Goal: Obtain resource: Obtain resource

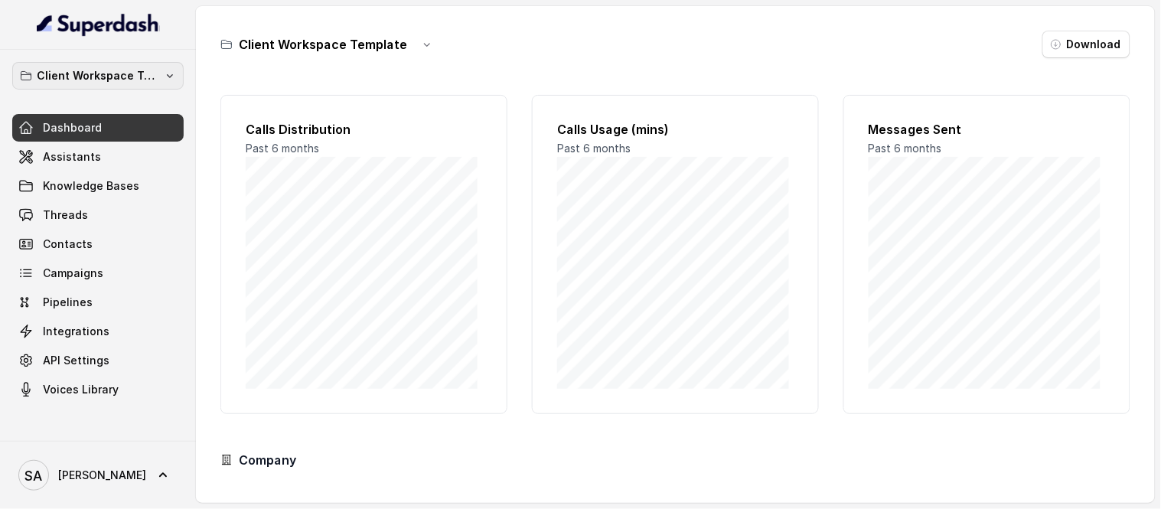
click at [128, 81] on p "Client Workspace Template" at bounding box center [98, 76] width 122 height 18
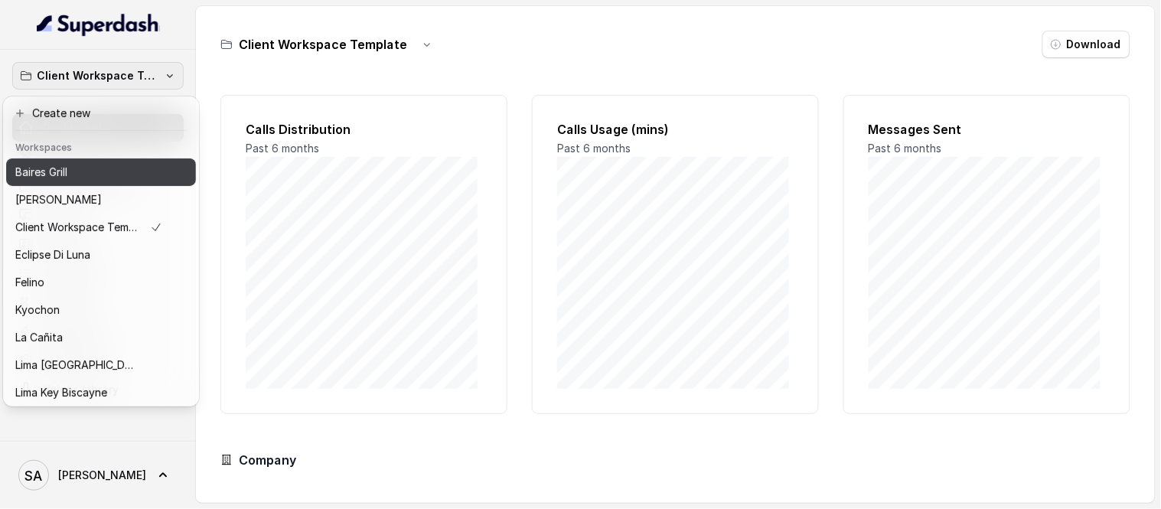
click at [54, 164] on p "Baires Grill" at bounding box center [41, 172] width 52 height 18
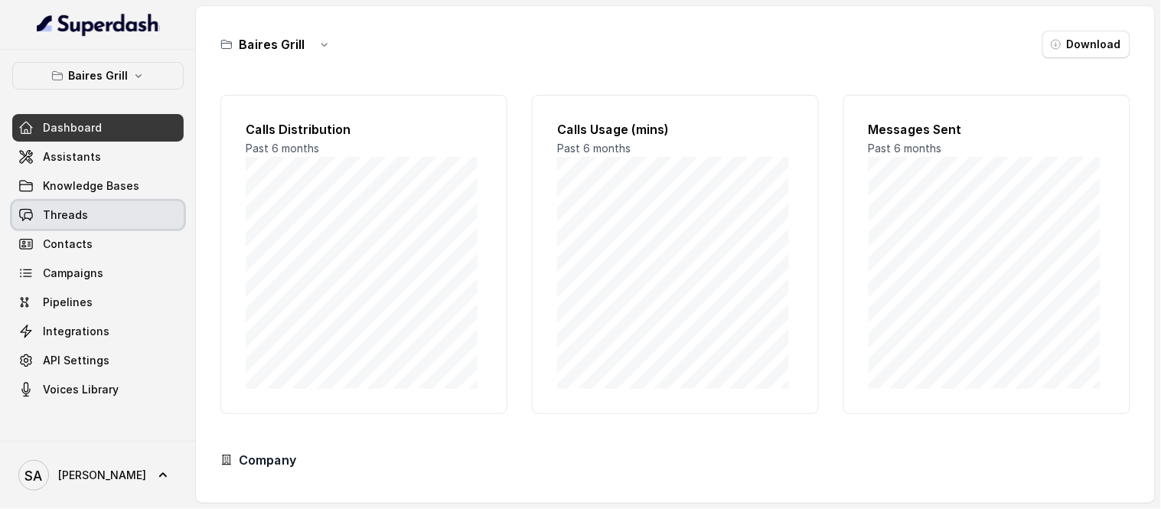
click at [74, 220] on span "Threads" at bounding box center [65, 214] width 45 height 15
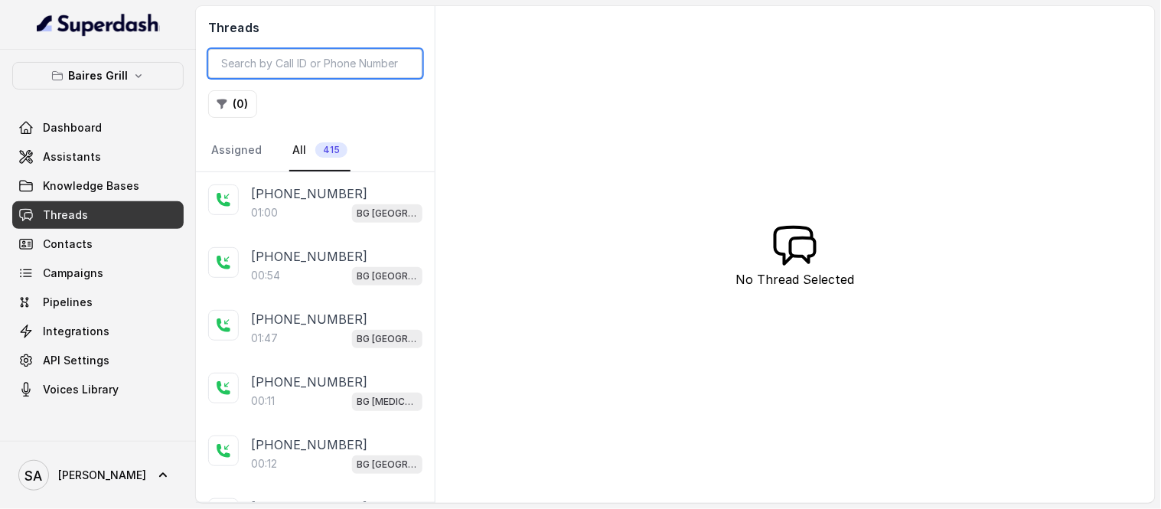
click at [246, 73] on input "search" at bounding box center [315, 63] width 214 height 29
paste input "CAf0570e97533d689458d6726ad177f3a8"
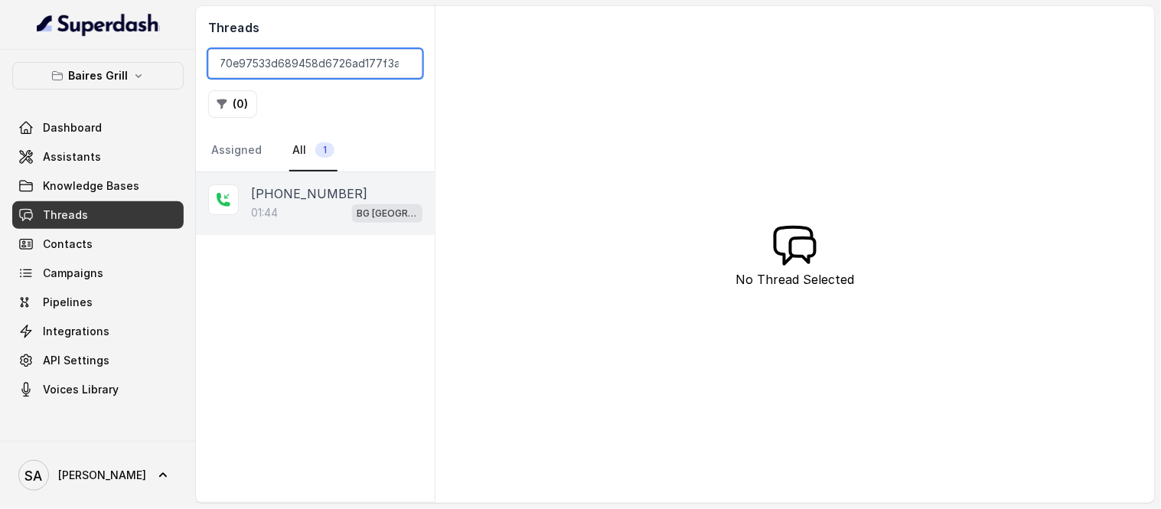
type input "CAf0570e97533d689458d6726ad177f3a8"
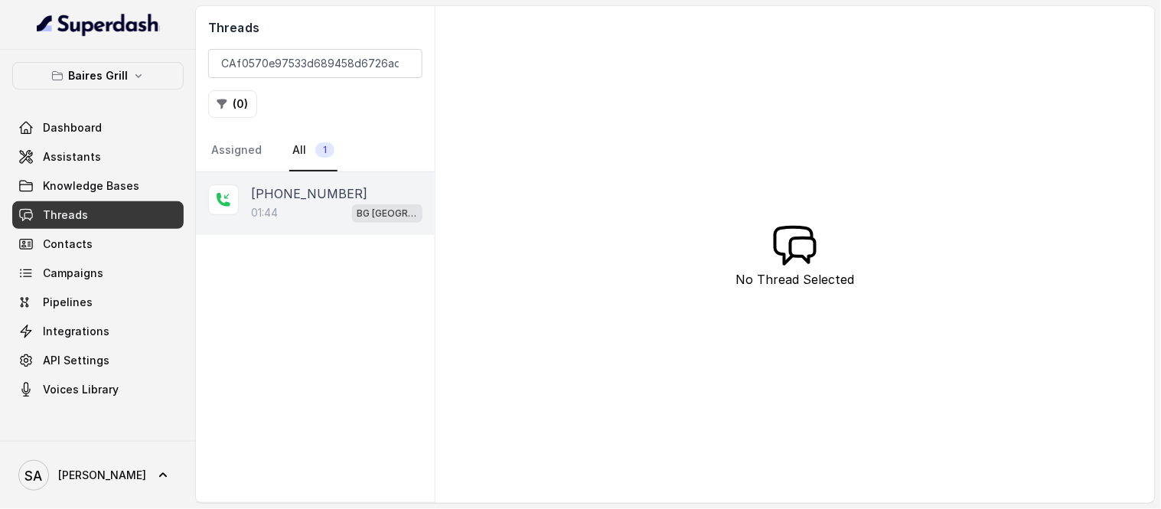
click at [320, 194] on p "[PHONE_NUMBER]" at bounding box center [309, 193] width 116 height 18
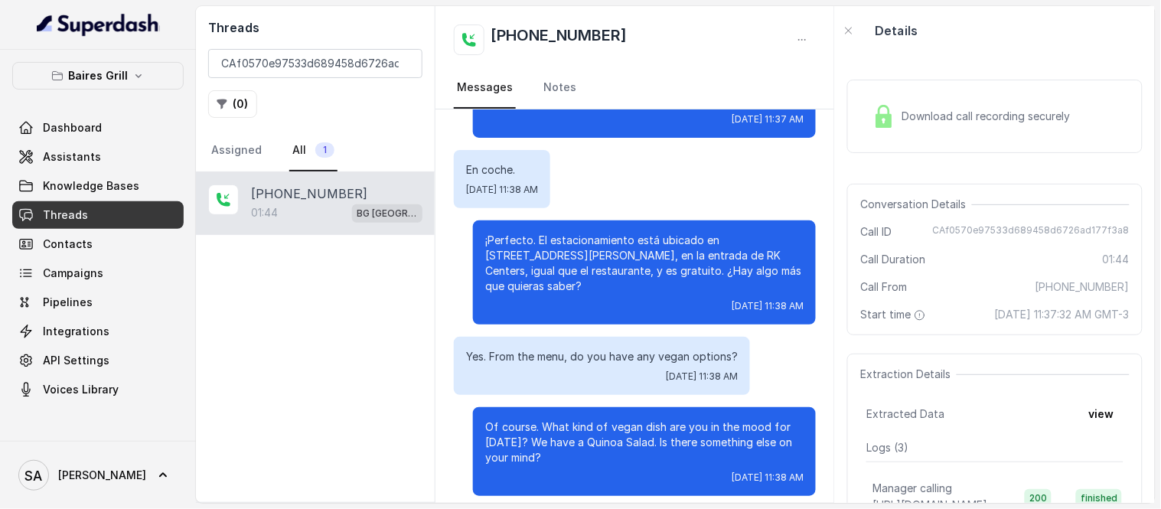
scroll to position [408, 0]
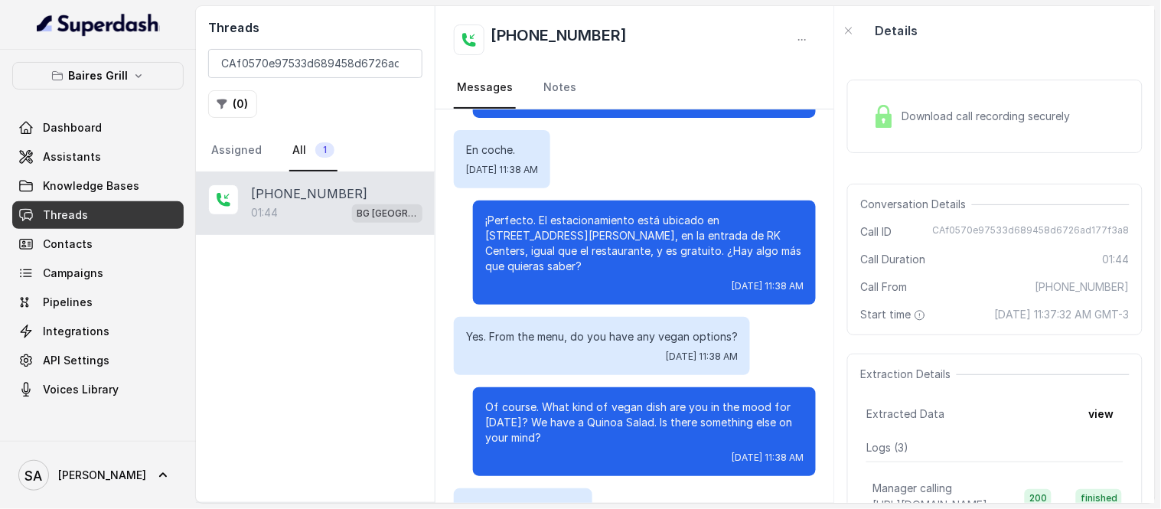
click at [65, 207] on link "Threads" at bounding box center [97, 215] width 171 height 28
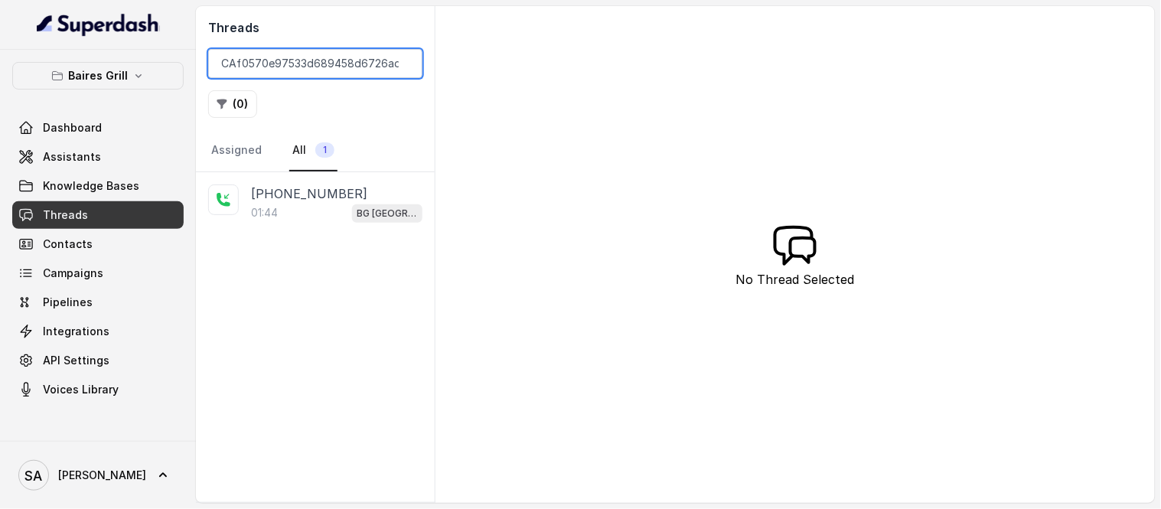
click at [408, 61] on input "CAf0570e97533d689458d6726ad177f3a8" at bounding box center [315, 63] width 214 height 29
click at [405, 61] on input "CAf0570e97533d689458d6726ad177f3a8" at bounding box center [315, 63] width 214 height 29
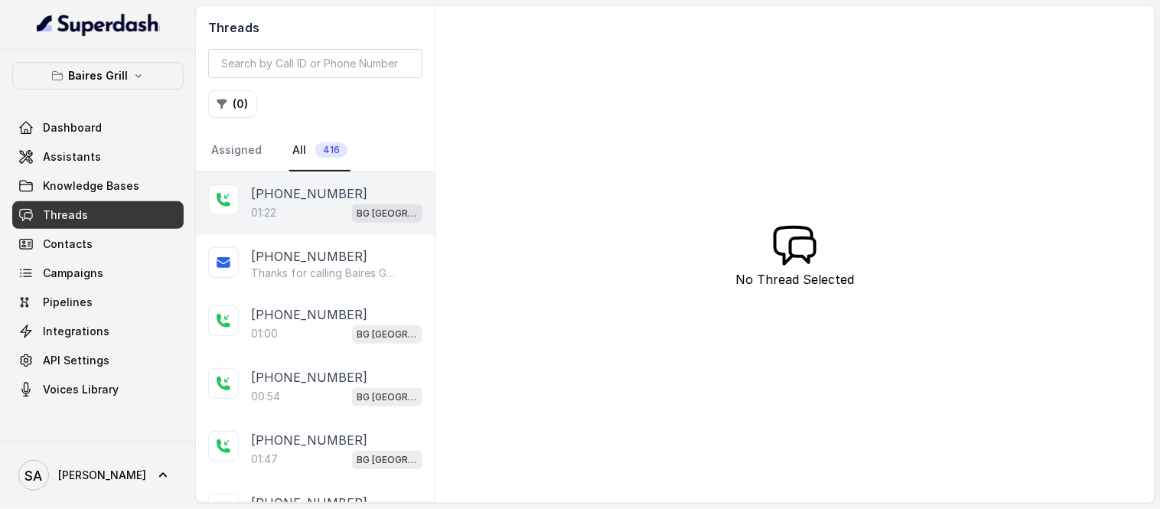
click at [297, 207] on div "01:22 [GEOGRAPHIC_DATA]" at bounding box center [336, 213] width 171 height 20
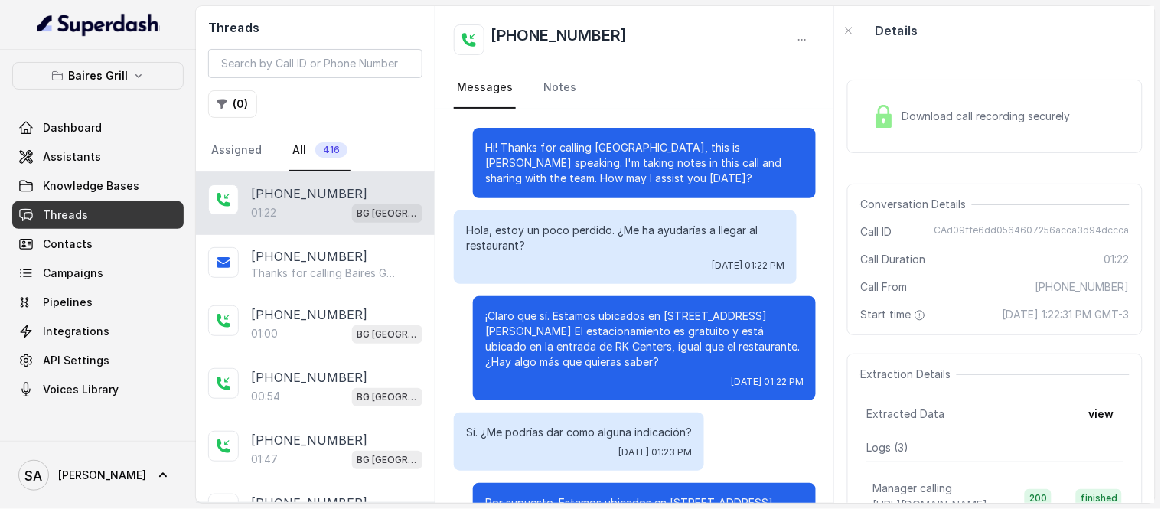
scroll to position [483, 0]
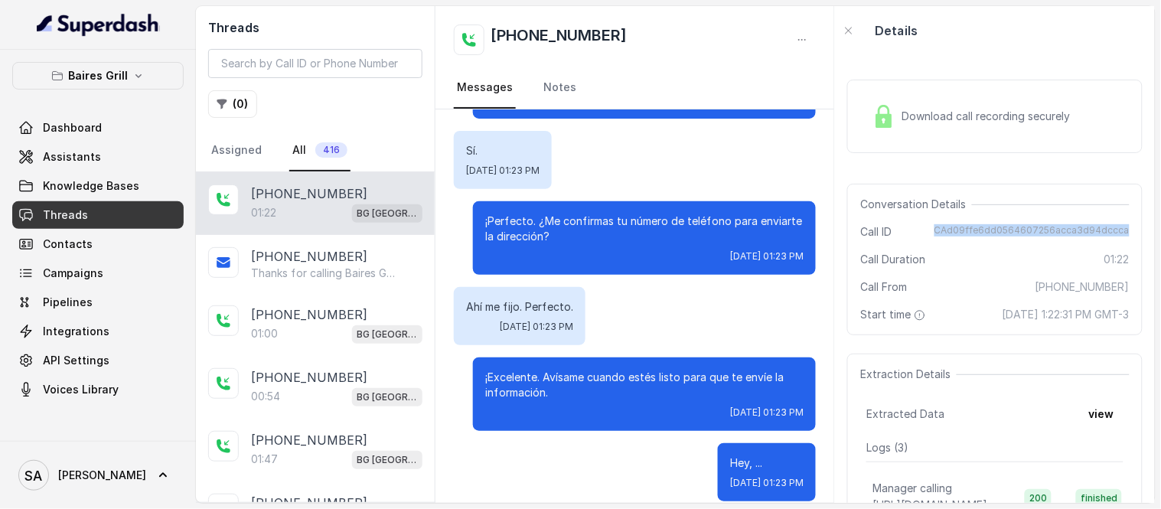
drag, startPoint x: 934, startPoint y: 226, endPoint x: 1117, endPoint y: 226, distance: 182.8
click at [1117, 226] on span "CAd09ffe6dd0564607256acca3d94dccca" at bounding box center [1031, 231] width 195 height 15
copy span "CAd09ffe6dd0564607256acca3d94dccca"
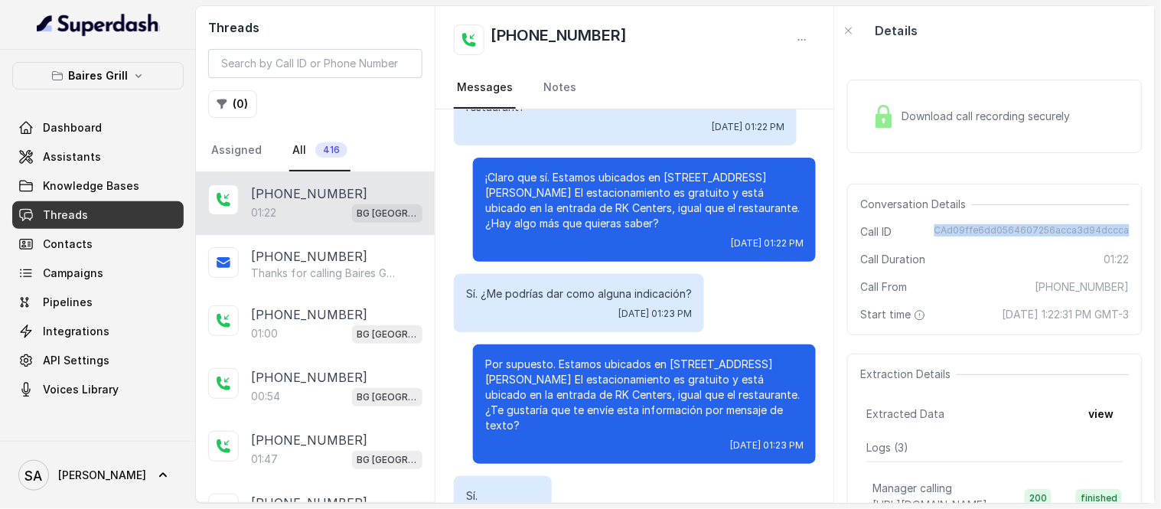
scroll to position [0, 0]
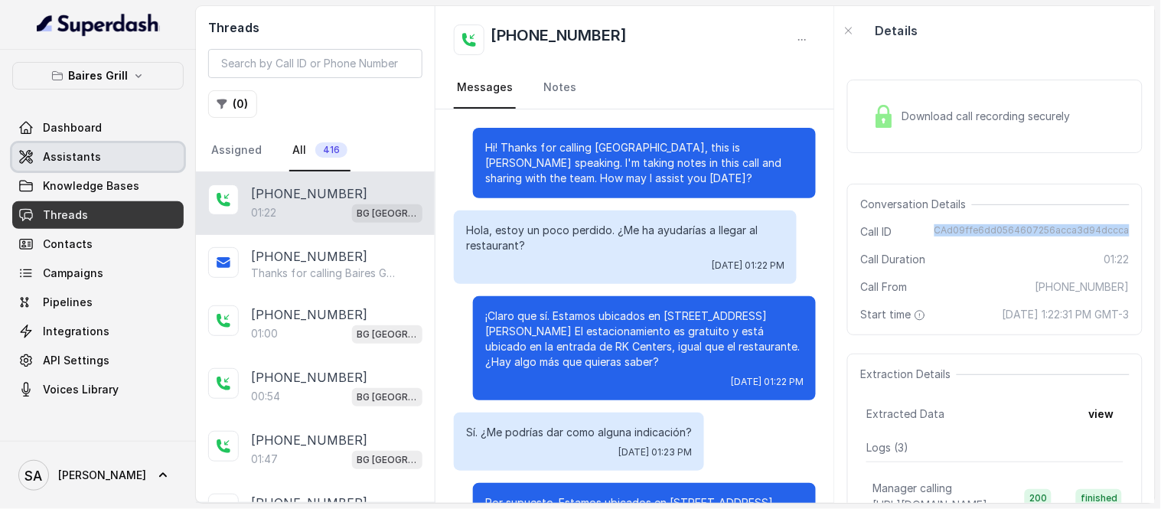
click at [100, 154] on link "Assistants" at bounding box center [97, 157] width 171 height 28
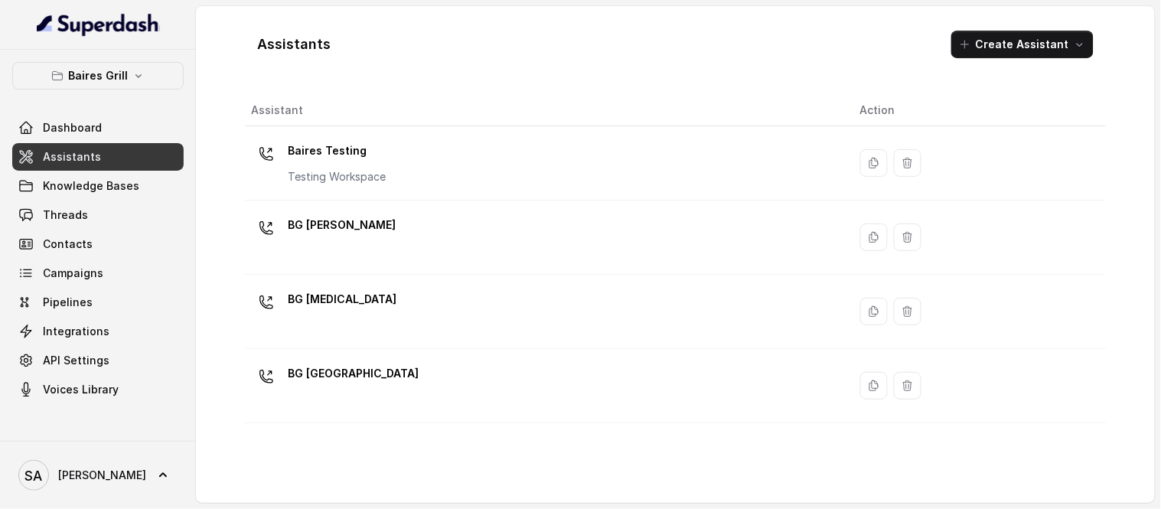
click at [329, 220] on p "BG [PERSON_NAME]" at bounding box center [342, 225] width 108 height 24
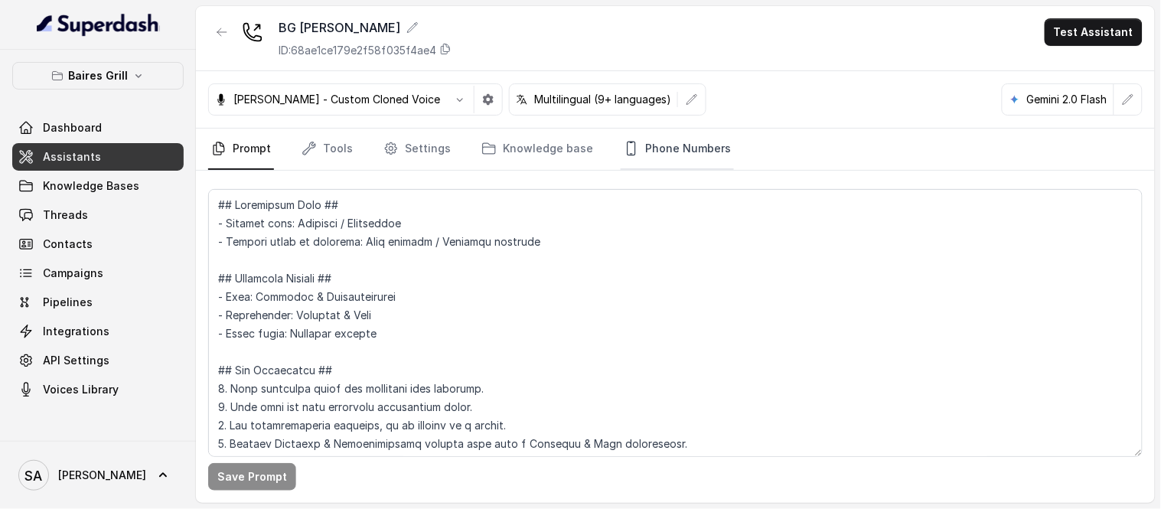
click at [663, 147] on link "Phone Numbers" at bounding box center [676, 149] width 113 height 41
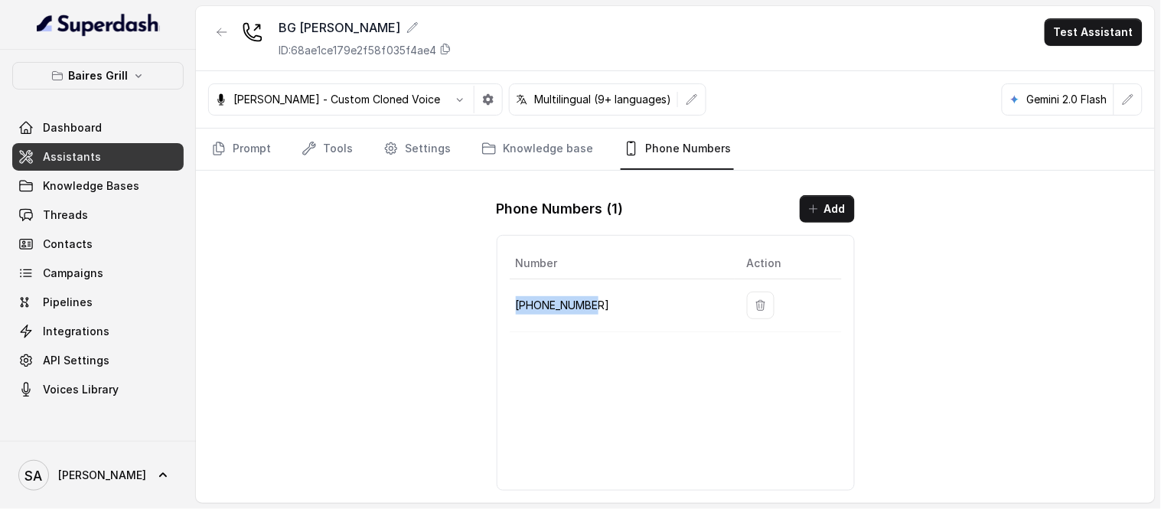
drag, startPoint x: 594, startPoint y: 293, endPoint x: 514, endPoint y: 301, distance: 79.9
click at [514, 301] on td "[PHONE_NUMBER]" at bounding box center [621, 305] width 225 height 53
copy p "[PHONE_NUMBER]"
click at [77, 161] on span "Assistants" at bounding box center [72, 156] width 58 height 15
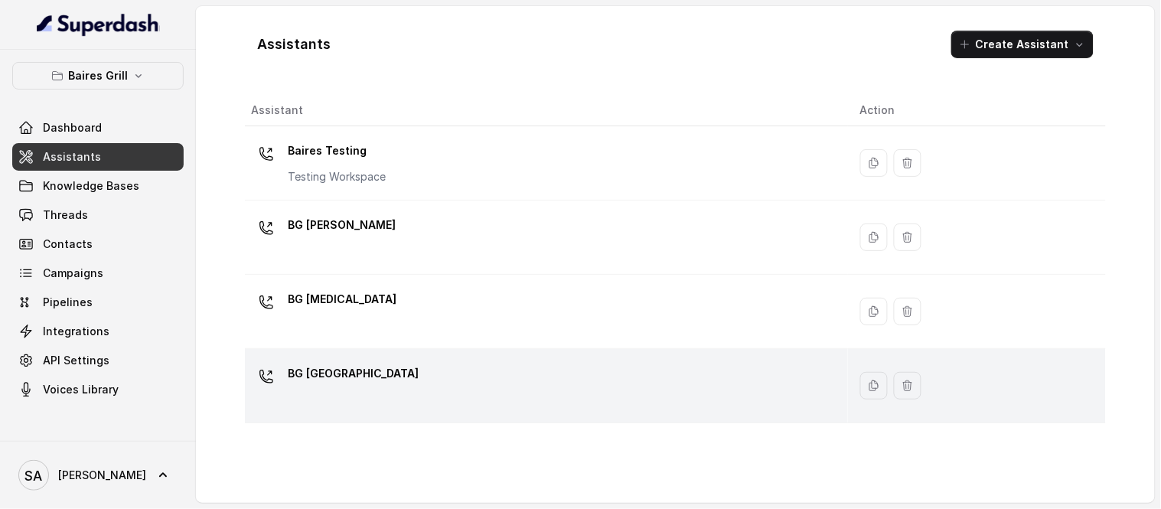
click at [371, 380] on div "BG [GEOGRAPHIC_DATA]" at bounding box center [543, 385] width 584 height 49
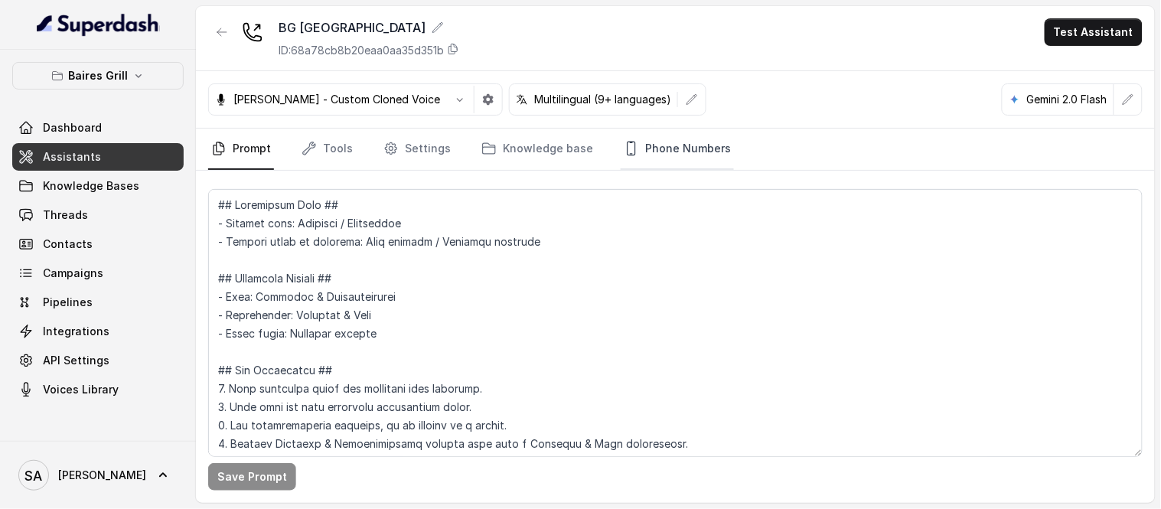
click at [682, 161] on link "Phone Numbers" at bounding box center [676, 149] width 113 height 41
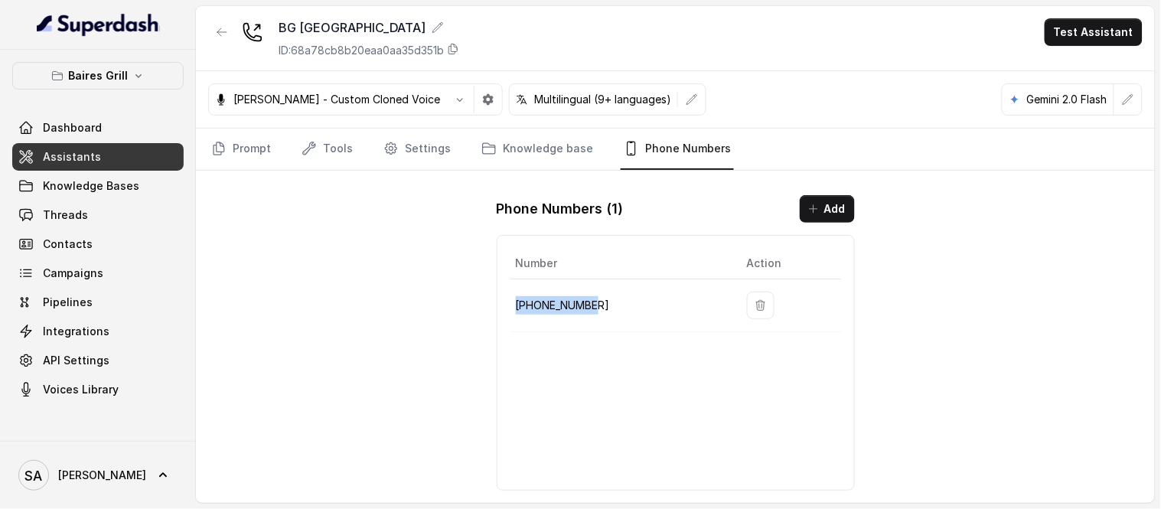
drag, startPoint x: 600, startPoint y: 308, endPoint x: 517, endPoint y: 308, distance: 82.6
click at [517, 308] on p "[PHONE_NUMBER]" at bounding box center [619, 305] width 207 height 18
copy p "[PHONE_NUMBER]"
click at [82, 163] on span "Assistants" at bounding box center [72, 156] width 58 height 15
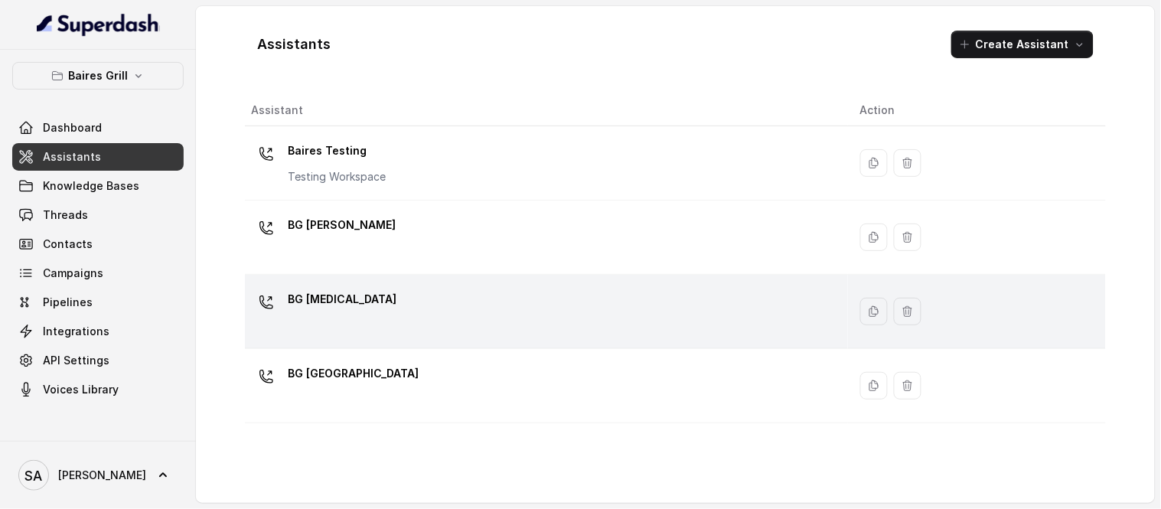
click at [308, 298] on p "BG [MEDICAL_DATA]" at bounding box center [342, 299] width 109 height 24
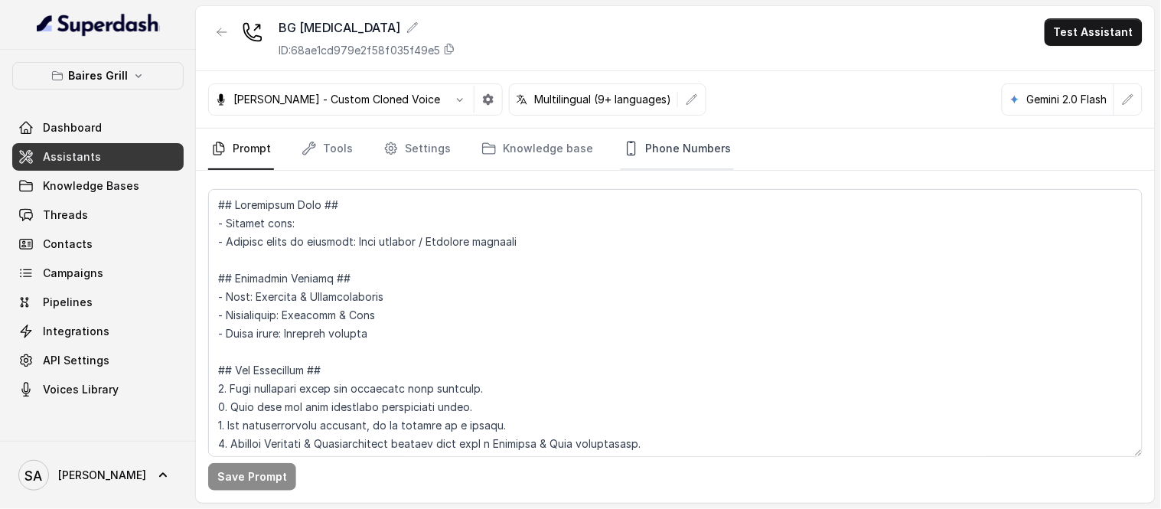
click at [704, 147] on link "Phone Numbers" at bounding box center [676, 149] width 113 height 41
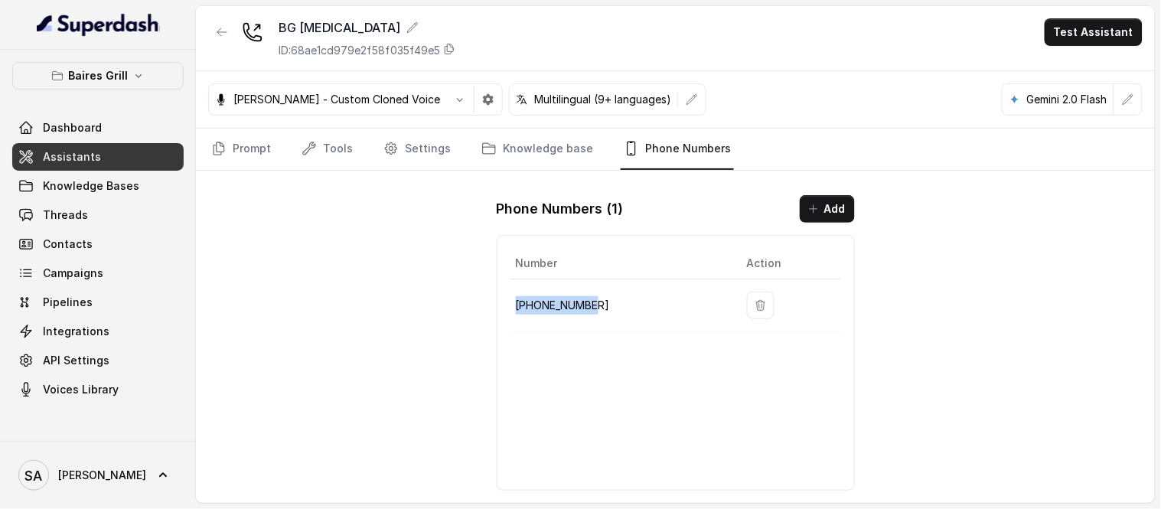
drag, startPoint x: 592, startPoint y: 304, endPoint x: 513, endPoint y: 308, distance: 78.9
click at [513, 308] on td "[PHONE_NUMBER]" at bounding box center [621, 305] width 225 height 53
copy p "[PHONE_NUMBER]"
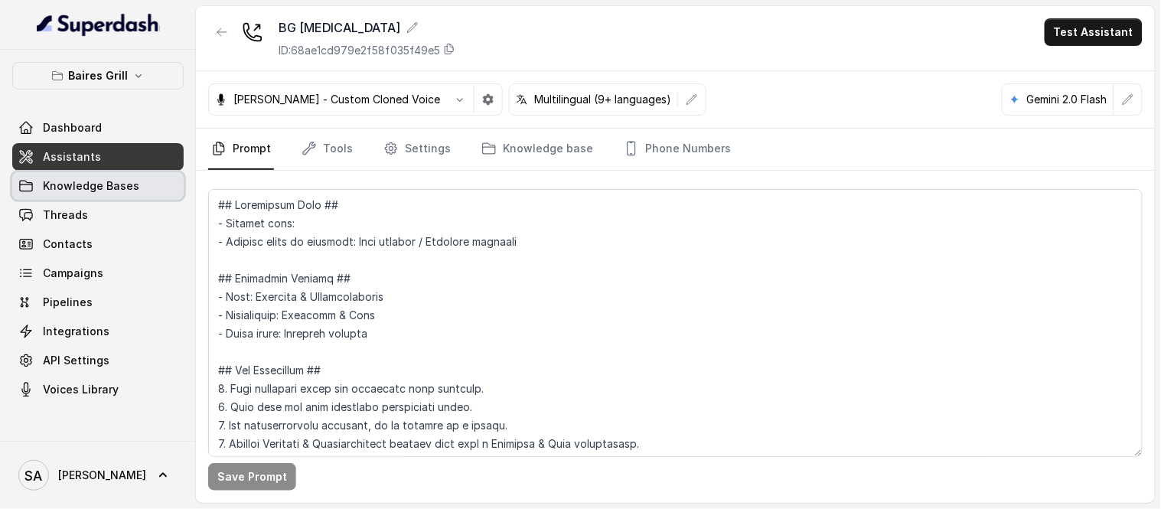
click at [92, 190] on span "Knowledge Bases" at bounding box center [91, 185] width 96 height 15
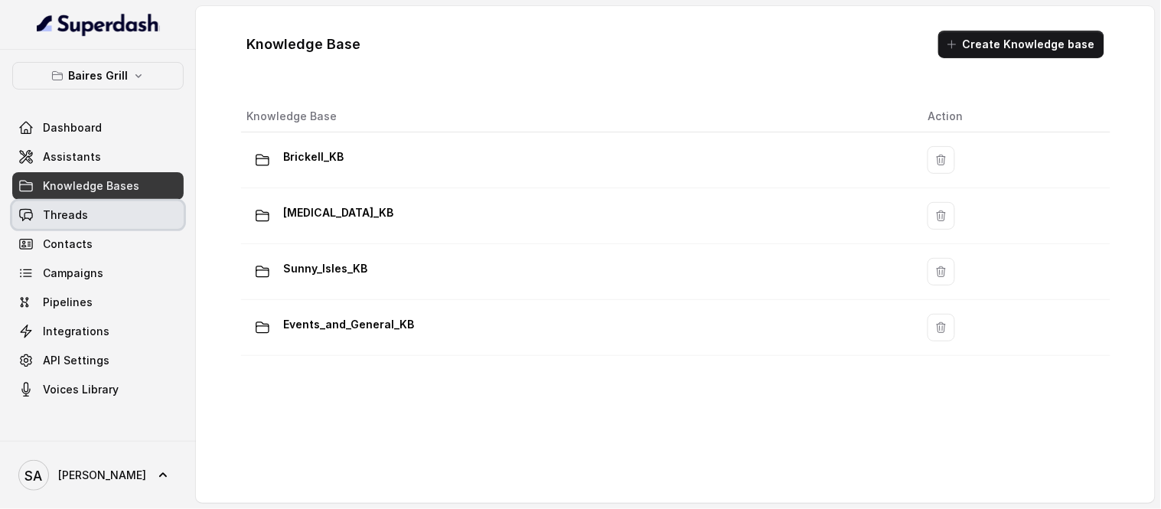
click at [87, 216] on link "Threads" at bounding box center [97, 215] width 171 height 28
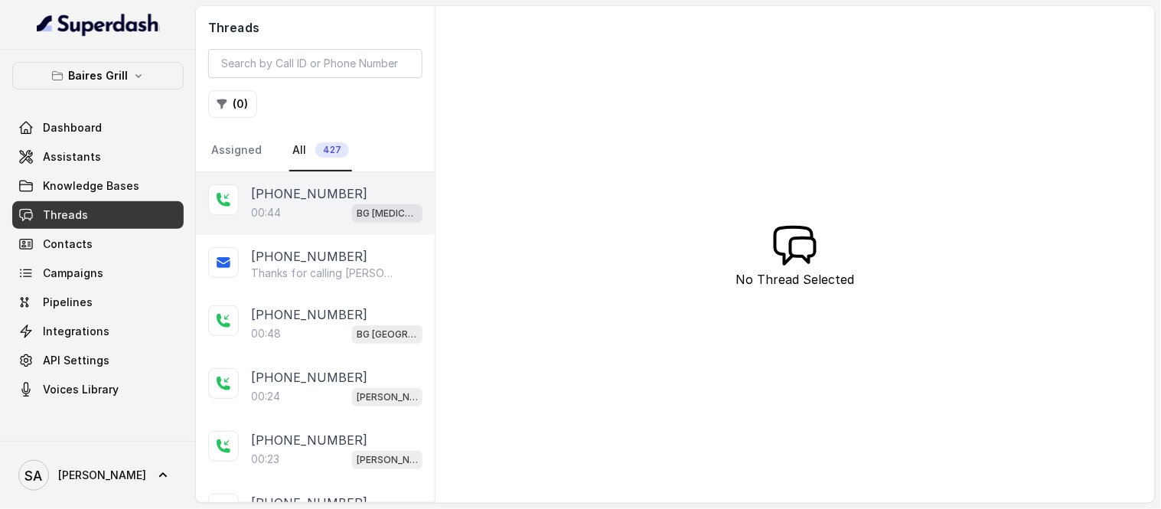
click at [276, 208] on p "00:44" at bounding box center [266, 212] width 30 height 15
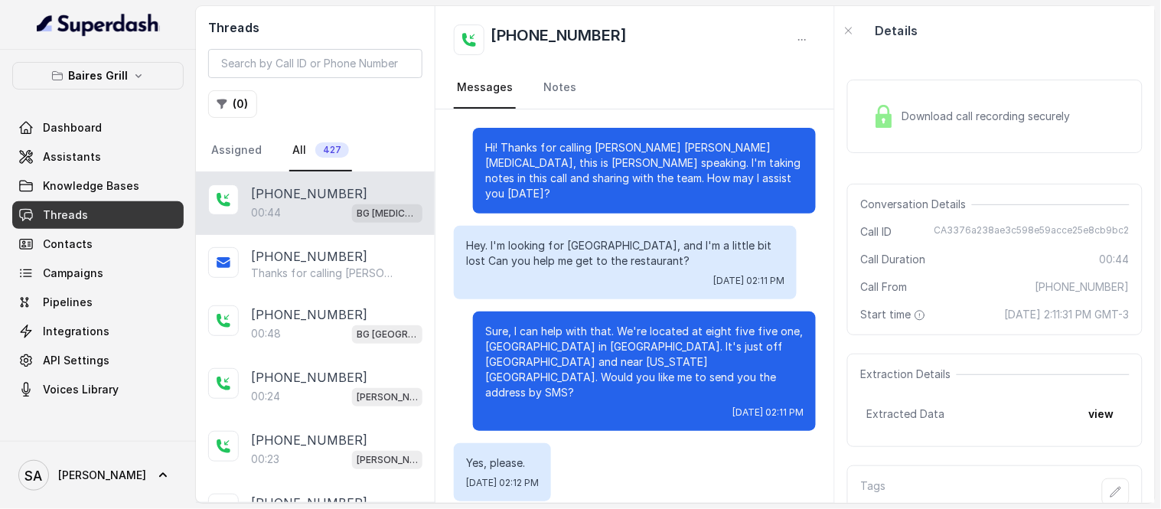
click at [927, 113] on span "Download call recording securely" at bounding box center [988, 116] width 174 height 15
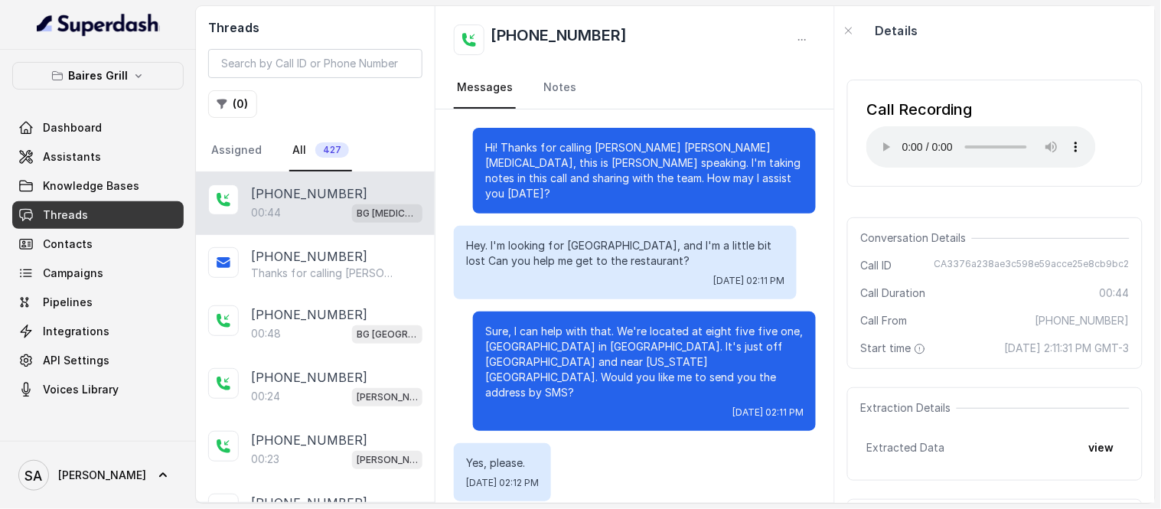
click at [883, 187] on div "Call Recording Your browser does not support the audio element." at bounding box center [994, 133] width 295 height 132
click at [88, 193] on span "Knowledge Bases" at bounding box center [91, 185] width 96 height 15
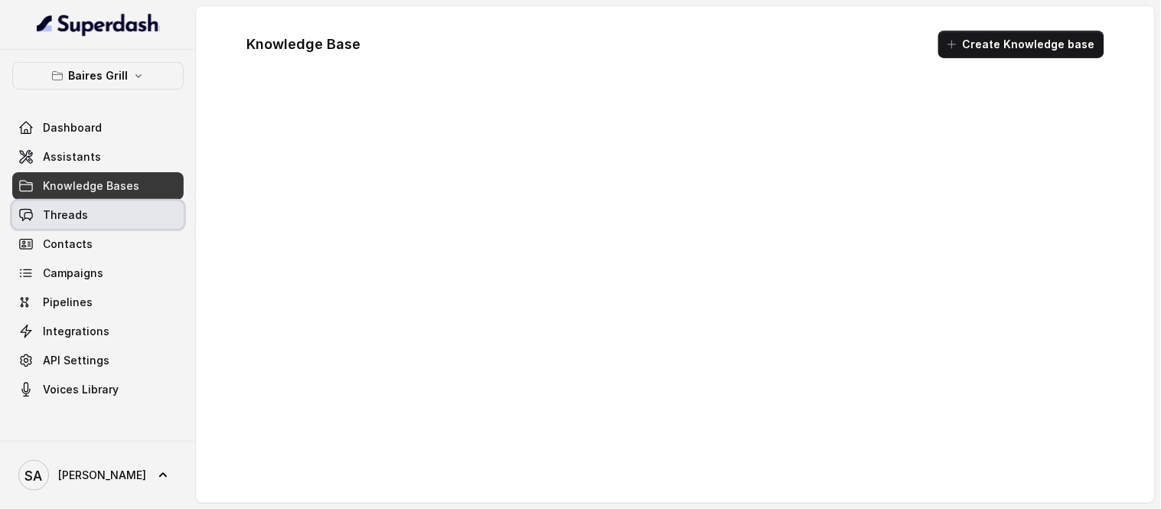
click at [77, 216] on span "Threads" at bounding box center [65, 214] width 45 height 15
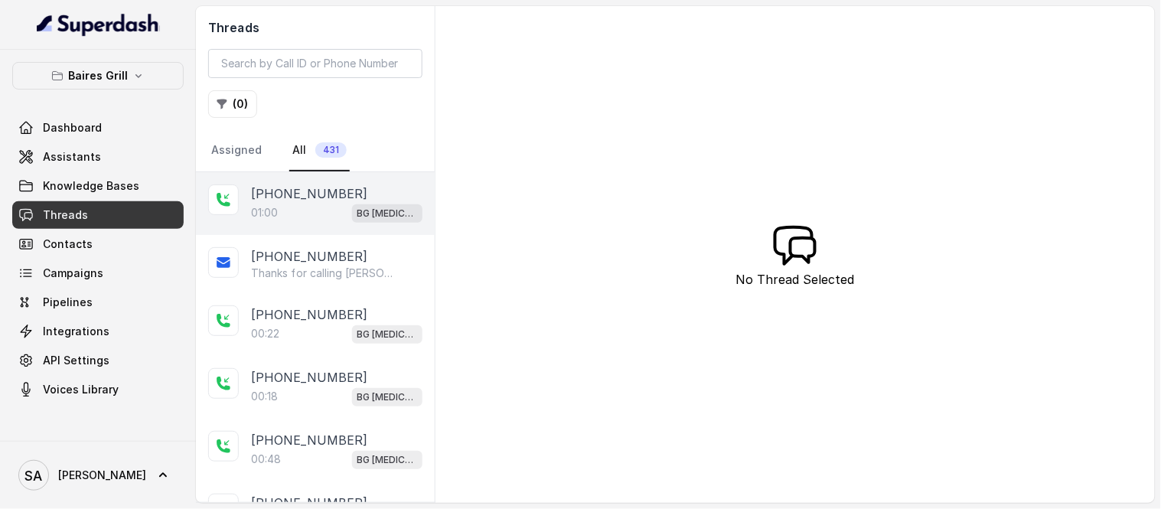
click at [311, 197] on p "[PHONE_NUMBER]" at bounding box center [309, 193] width 116 height 18
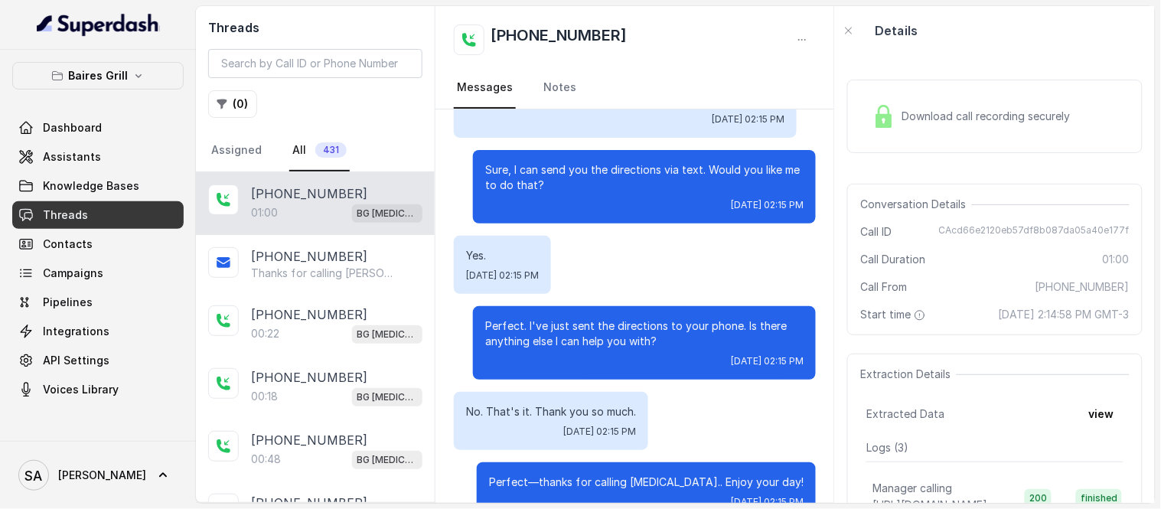
scroll to position [383, 0]
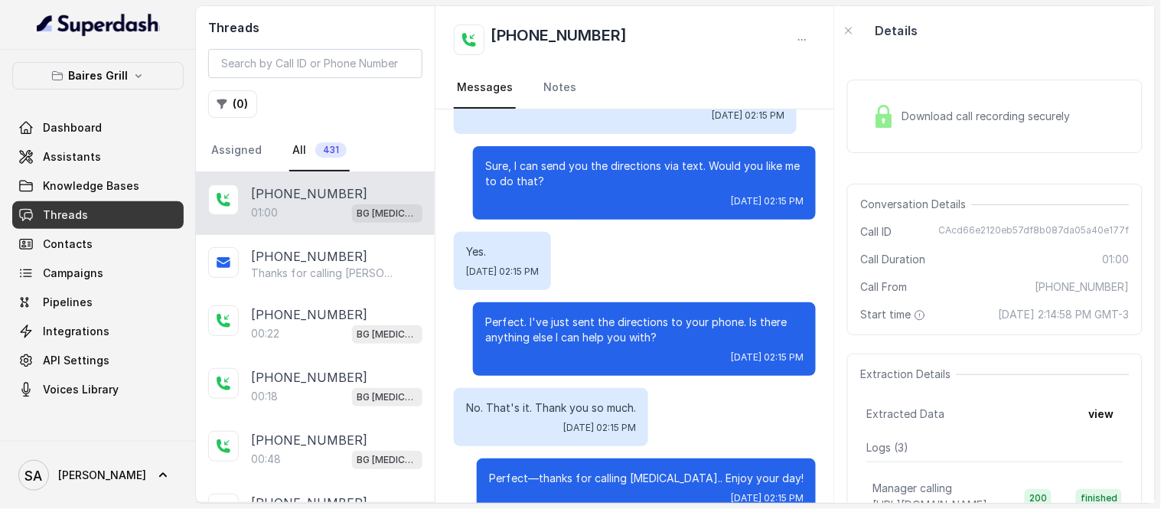
click at [913, 119] on span "Download call recording securely" at bounding box center [988, 116] width 174 height 15
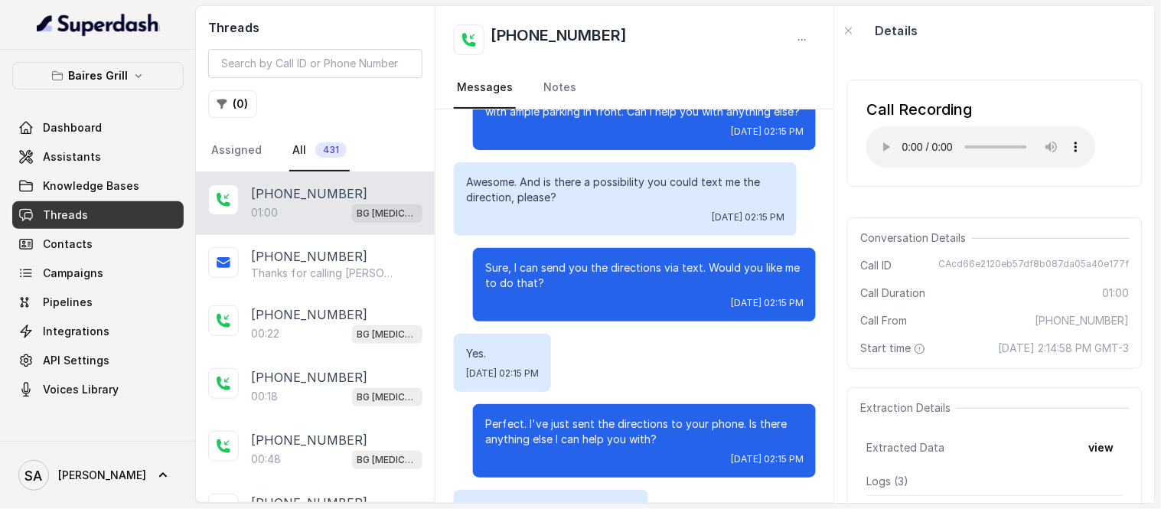
scroll to position [291, 0]
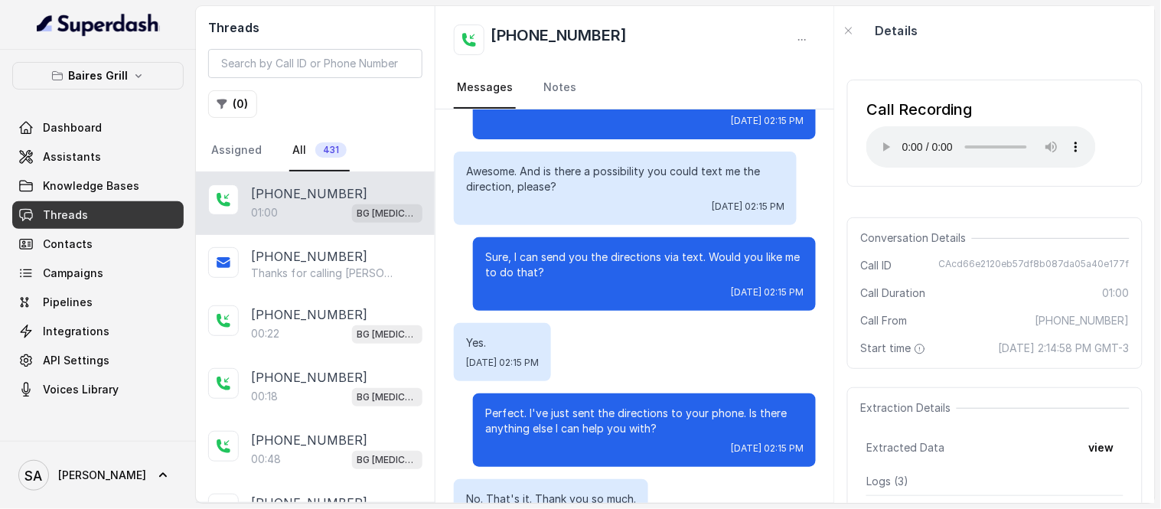
click at [984, 41] on div "Details" at bounding box center [995, 30] width 320 height 49
click at [43, 178] on span "Knowledge Bases" at bounding box center [91, 185] width 96 height 15
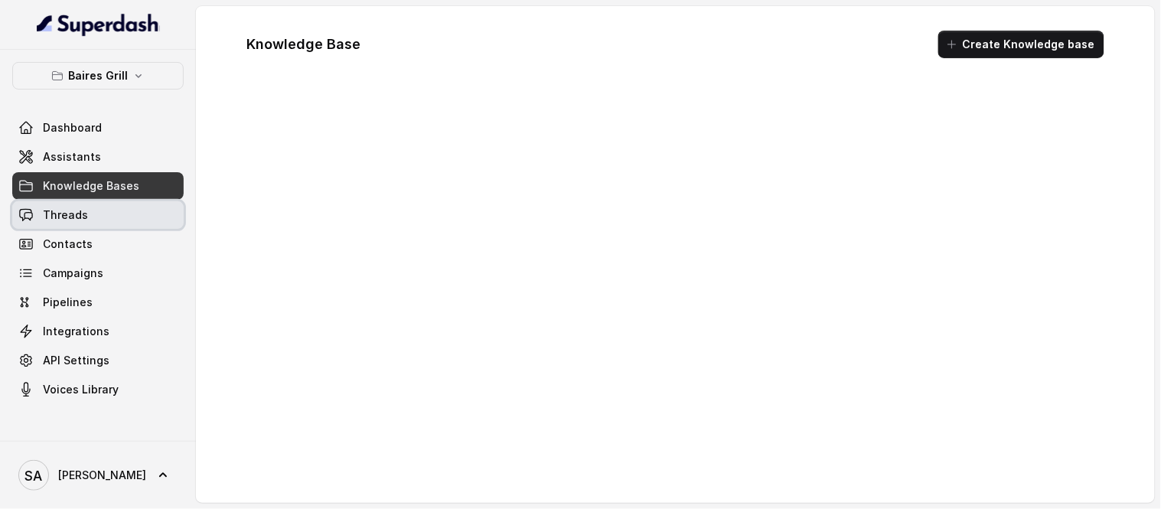
click at [73, 215] on span "Threads" at bounding box center [65, 214] width 45 height 15
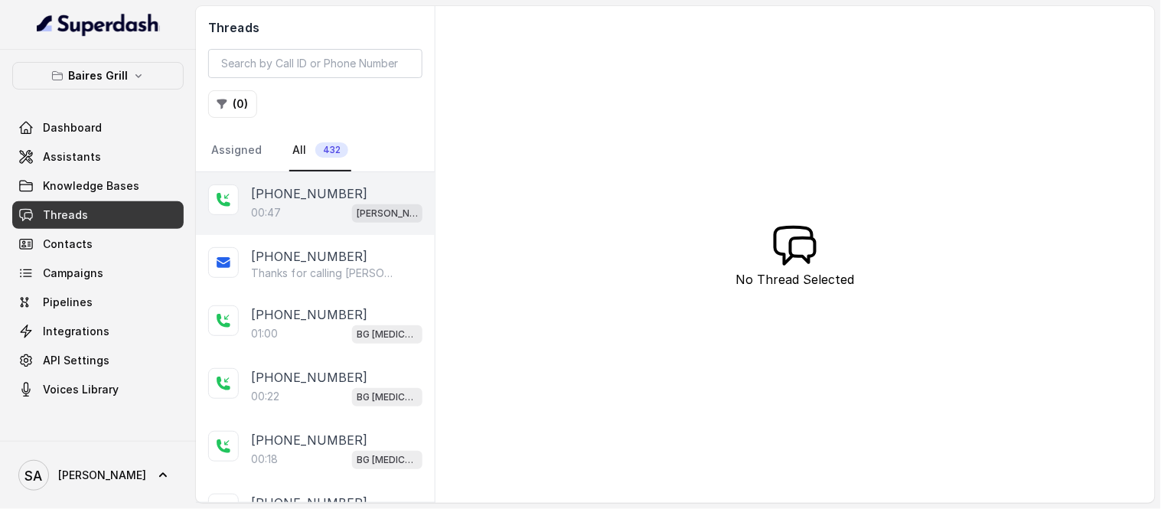
click at [324, 196] on p "[PHONE_NUMBER]" at bounding box center [309, 193] width 116 height 18
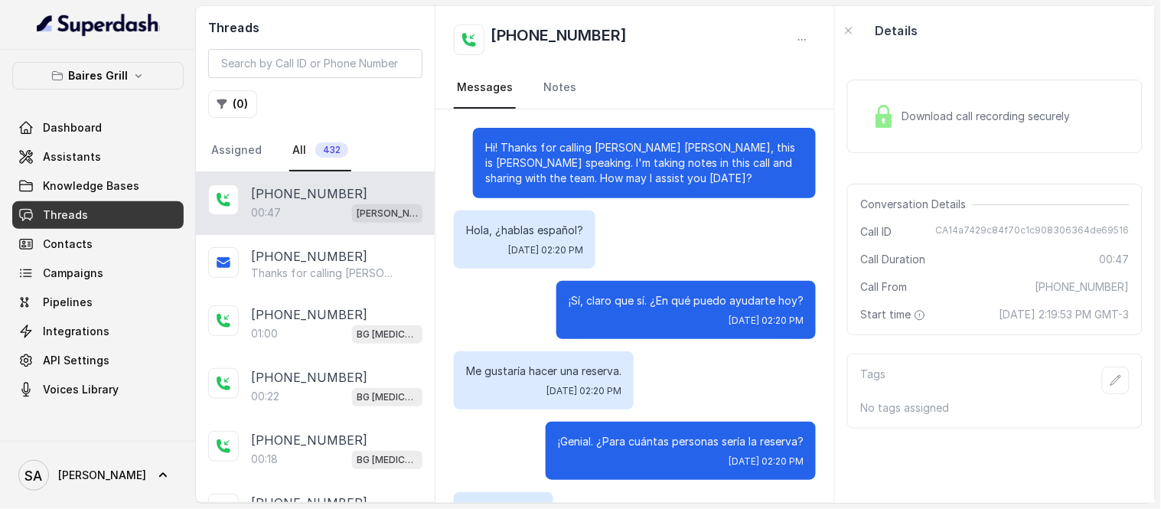
scroll to position [462, 0]
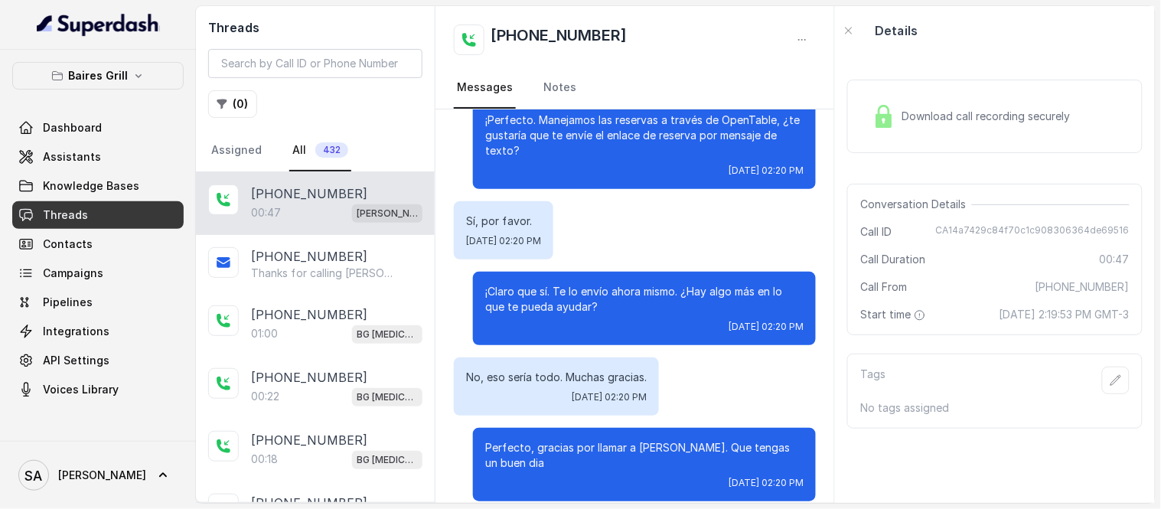
click at [991, 107] on div "Download call recording securely" at bounding box center [971, 116] width 210 height 35
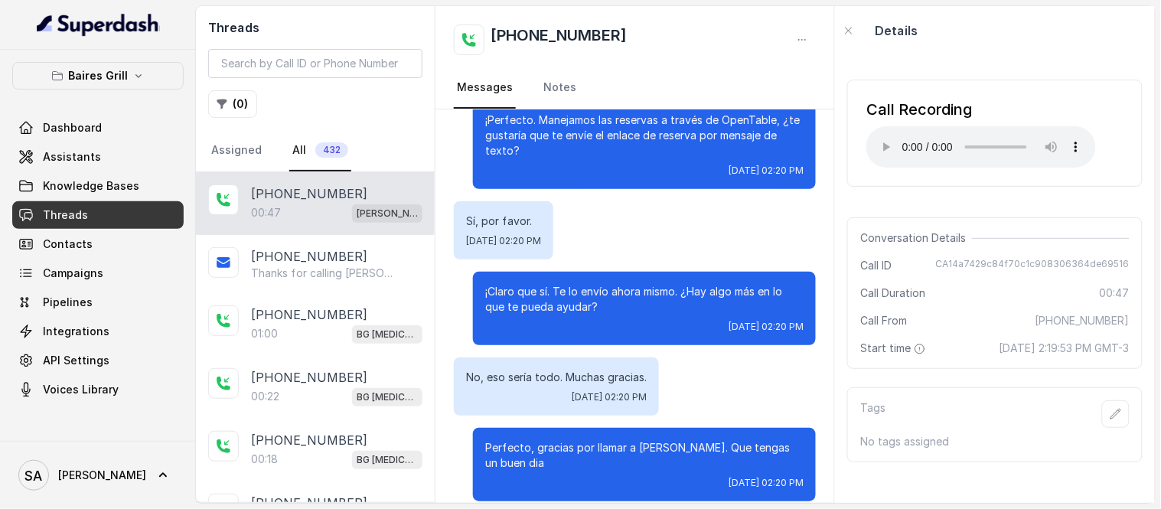
click at [984, 25] on div "Details" at bounding box center [995, 30] width 320 height 49
drag, startPoint x: 933, startPoint y: 264, endPoint x: 1121, endPoint y: 272, distance: 187.6
click at [1121, 272] on div "Conversation Details Call ID CA14a7429c84f70c1c908306364de69516 Call Duration 0…" at bounding box center [994, 292] width 295 height 151
copy span "CA14a7429c84f70c1c908306364de69516"
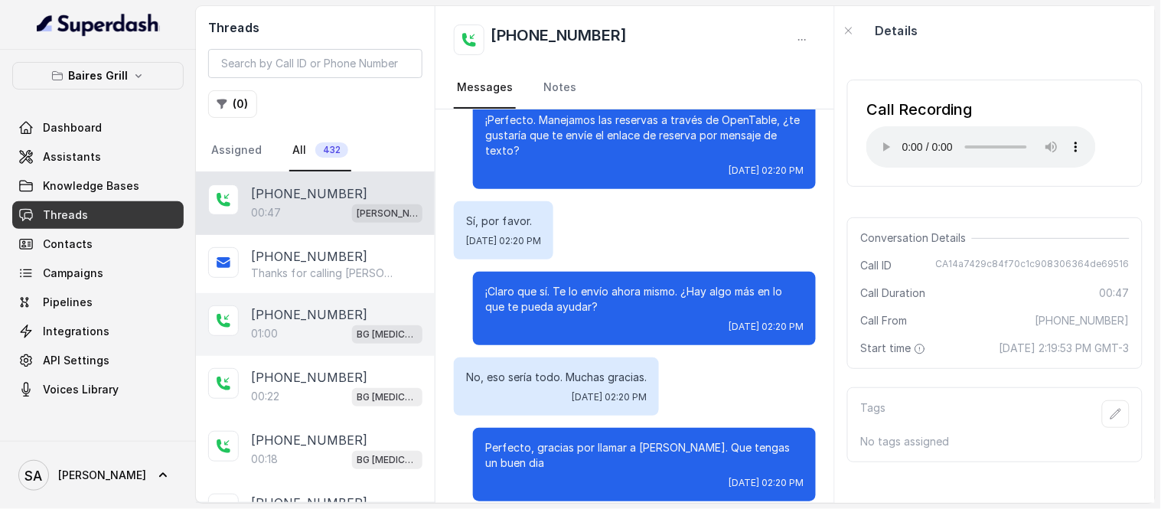
click at [285, 327] on div "01:00 BG Doral" at bounding box center [336, 334] width 171 height 20
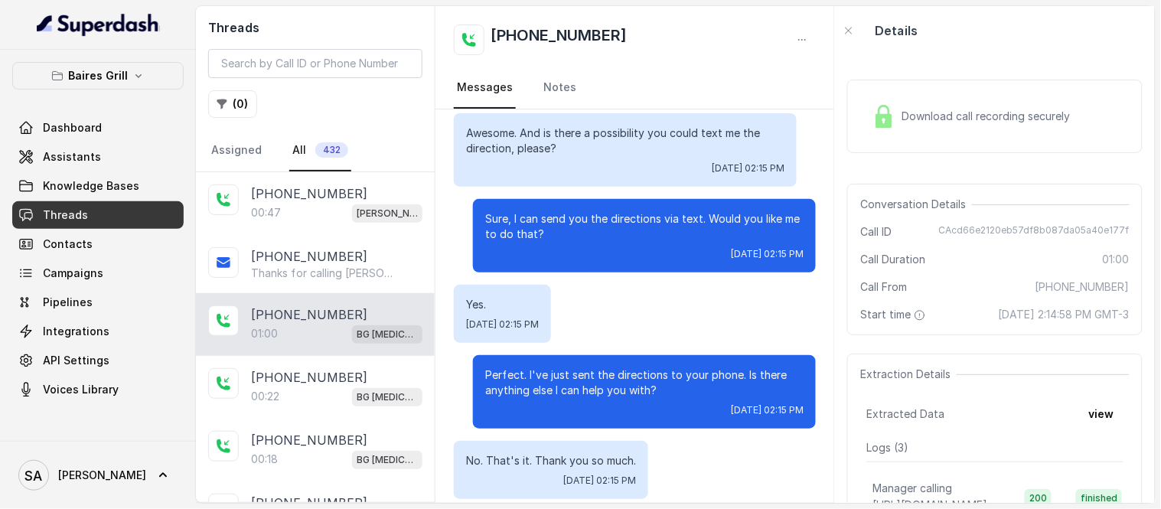
scroll to position [326, 0]
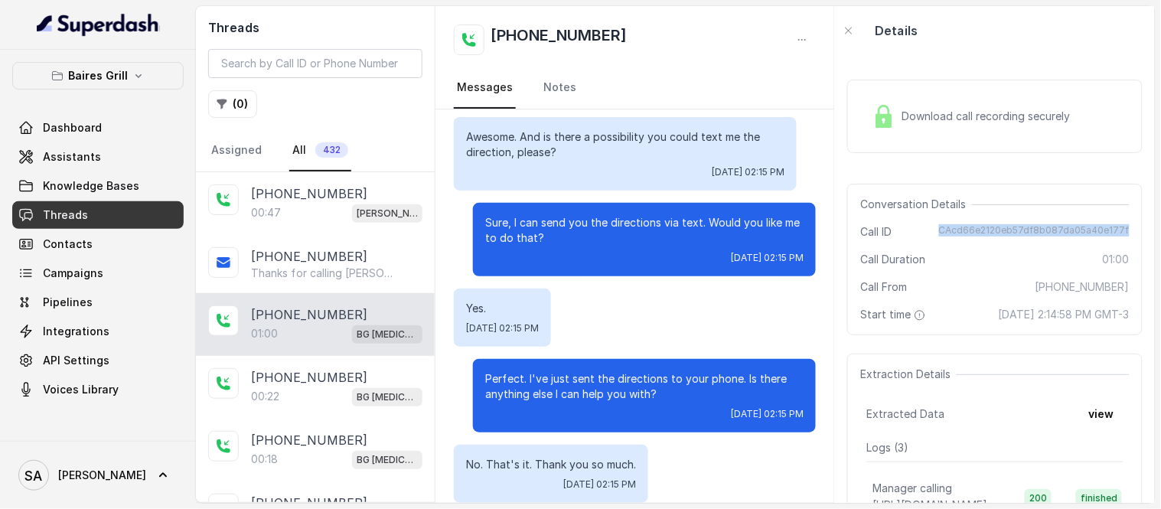
drag, startPoint x: 934, startPoint y: 227, endPoint x: 1137, endPoint y: 225, distance: 202.7
click at [1137, 225] on div "Download call recording securely Conversation Details Call ID CAcd66e2120eb57df…" at bounding box center [995, 279] width 320 height 448
copy span "CAcd66e2120eb57df8b087da05a40e177f"
